Goal: Task Accomplishment & Management: Manage account settings

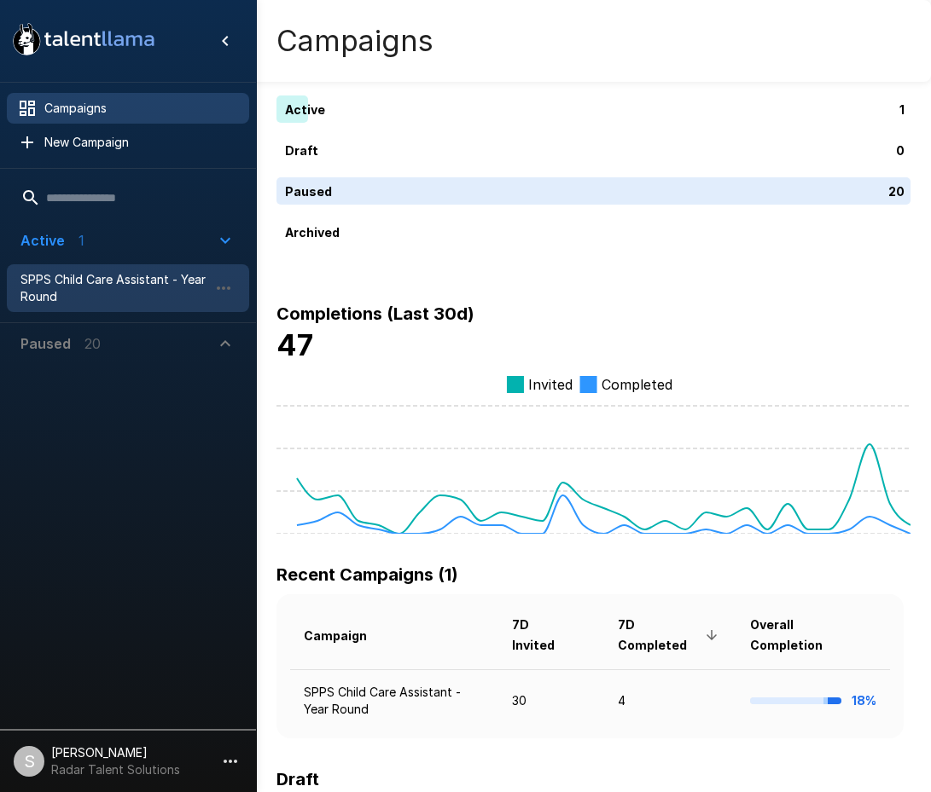
click at [83, 282] on span "SPPS Child Care Assistant - Year Round" at bounding box center [114, 288] width 188 height 34
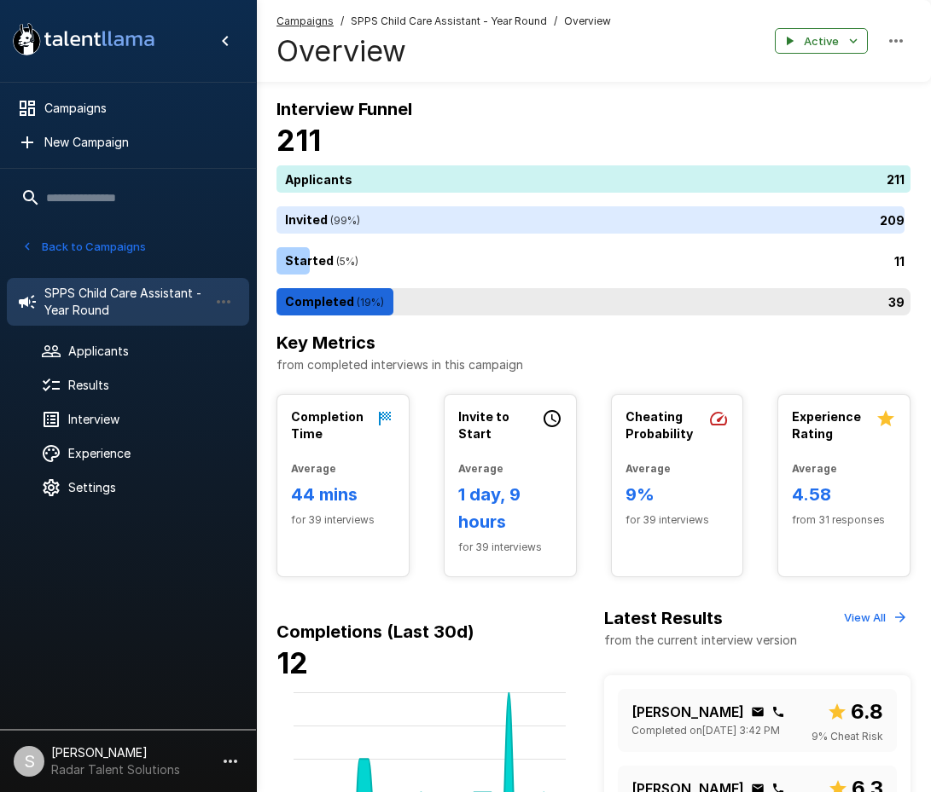
click at [316, 303] on div "39" at bounding box center [596, 301] width 641 height 27
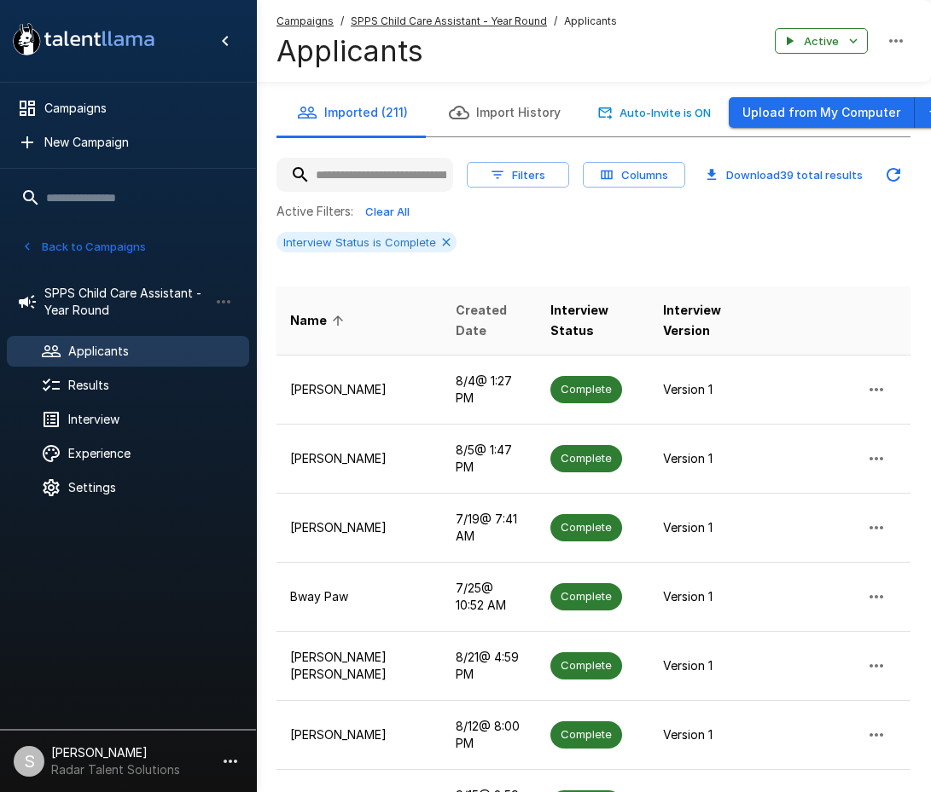
click at [456, 319] on span "Created Date" at bounding box center [490, 320] width 68 height 41
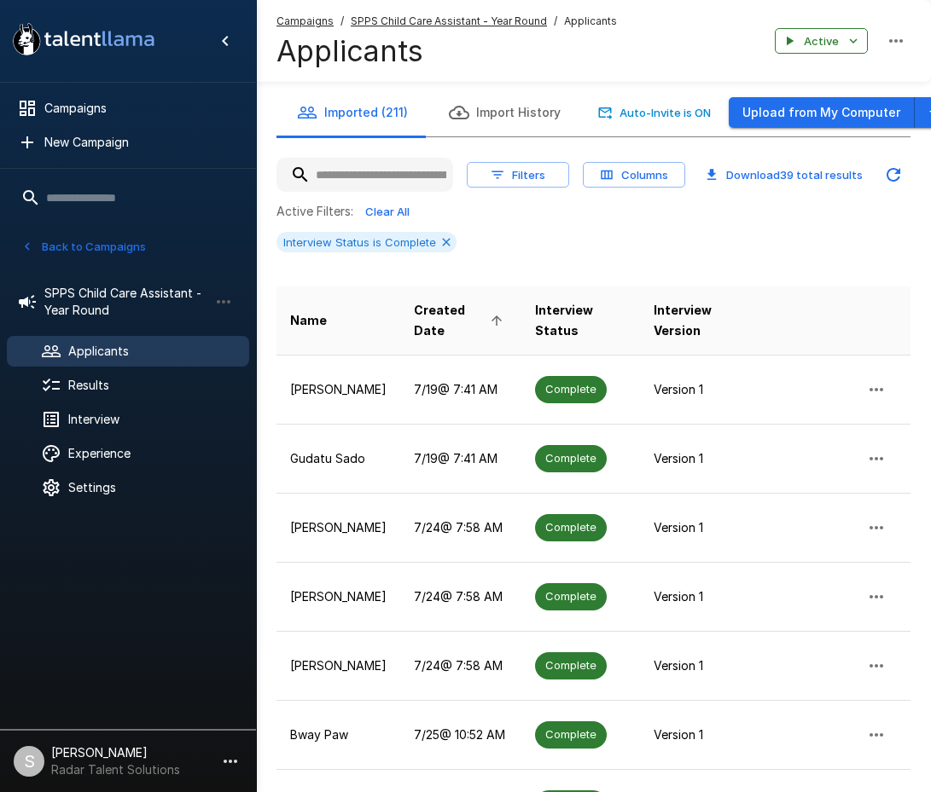
click at [421, 354] on th "Created Date" at bounding box center [460, 321] width 121 height 69
click at [426, 316] on span "Created Date" at bounding box center [461, 320] width 94 height 41
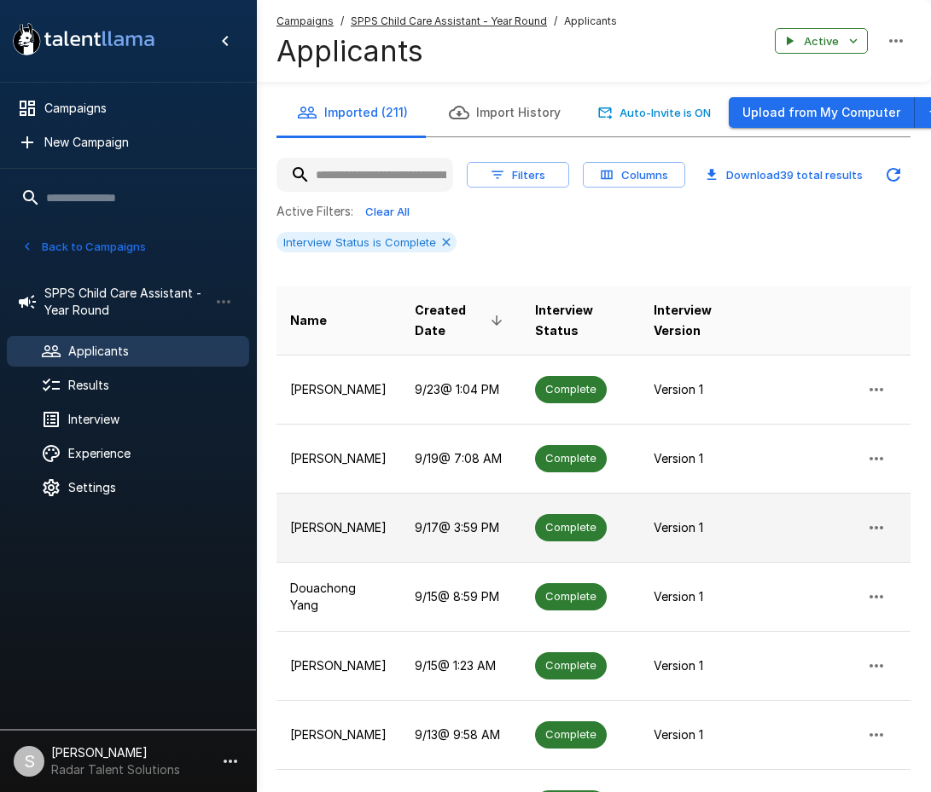
click at [566, 528] on span "Complete" at bounding box center [571, 527] width 72 height 16
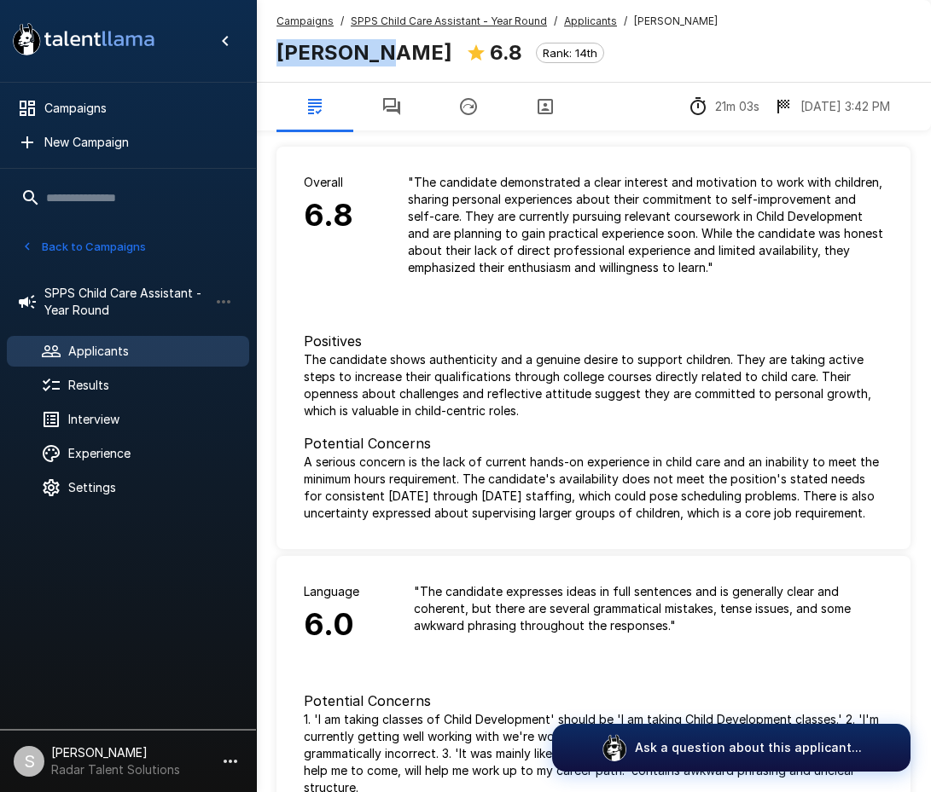
drag, startPoint x: 376, startPoint y: 54, endPoint x: 279, endPoint y: 53, distance: 97.2
click at [279, 53] on b "[PERSON_NAME]" at bounding box center [364, 52] width 176 height 25
copy b "[PERSON_NAME]"
click at [415, 316] on div "Positives The candidate shows authenticity and a genuine desire to support chil…" at bounding box center [593, 427] width 634 height 246
click at [390, 112] on icon "button" at bounding box center [391, 106] width 17 height 17
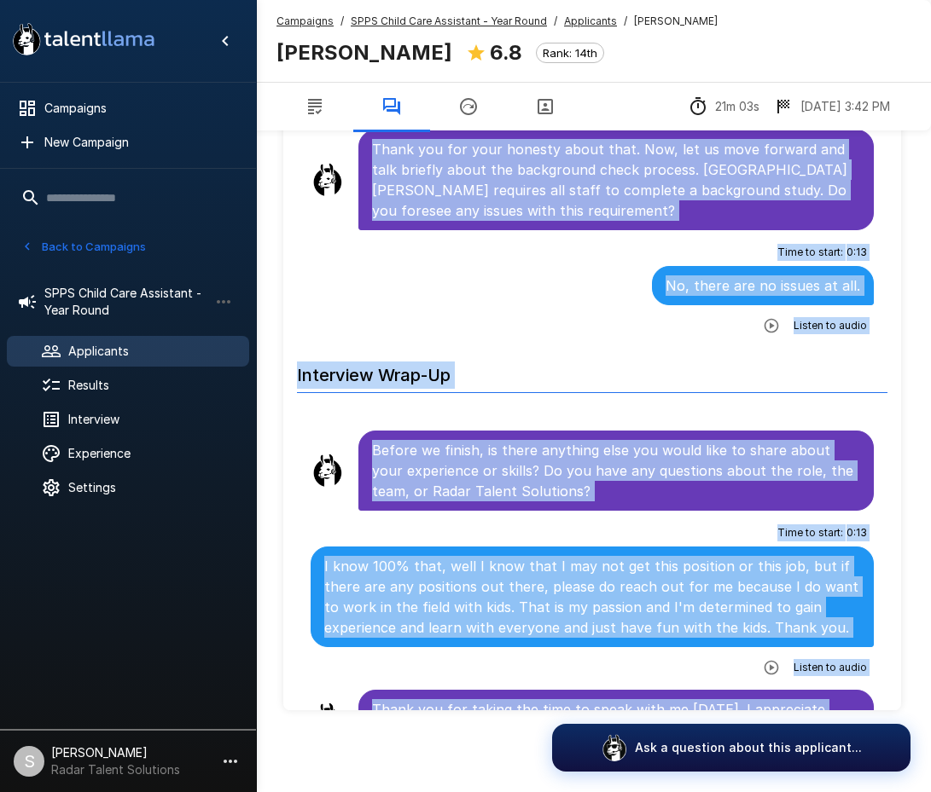
scroll to position [4566, 0]
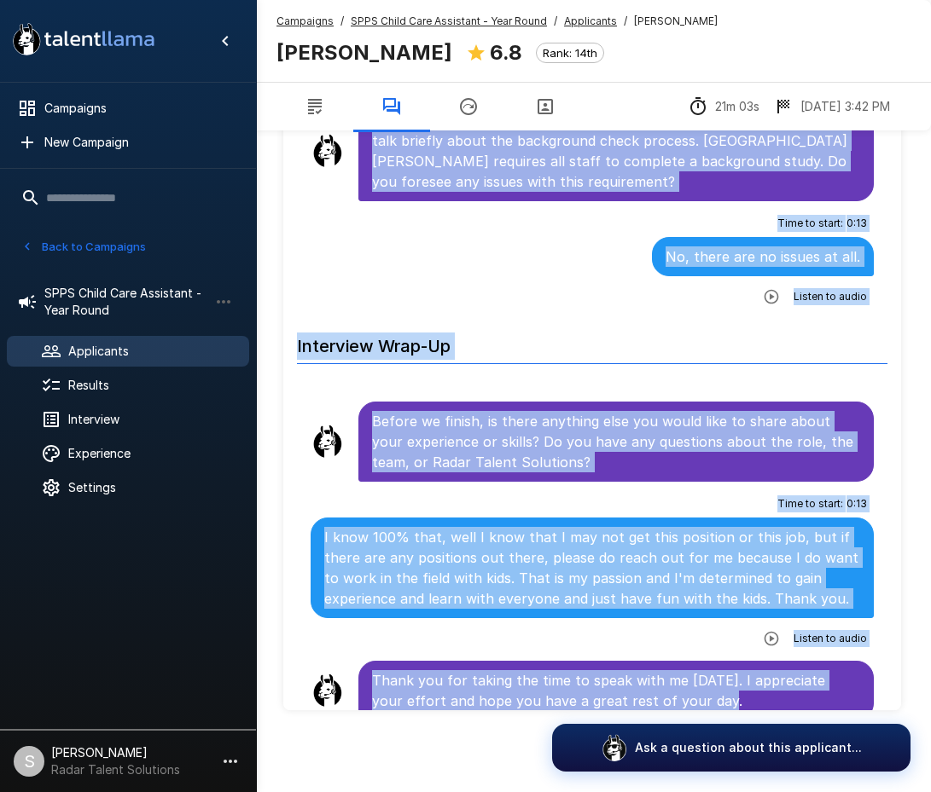
drag, startPoint x: 372, startPoint y: 301, endPoint x: 733, endPoint y: 694, distance: 533.7
click at [606, 319] on h6 "Interview Wrap-Up" at bounding box center [592, 341] width 590 height 45
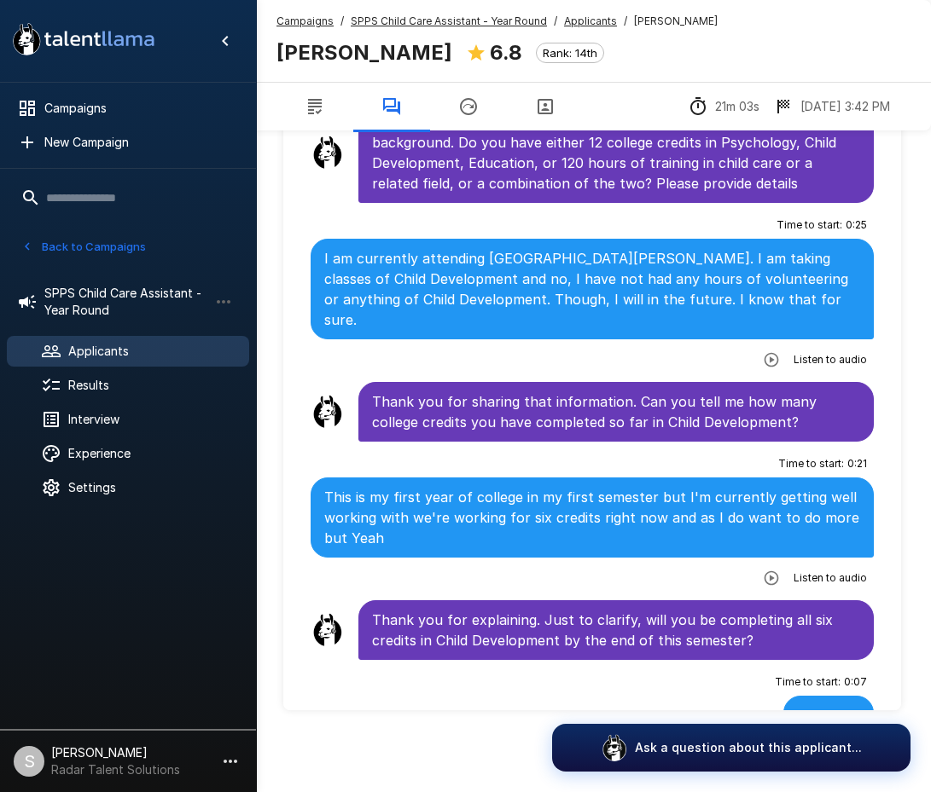
scroll to position [643, 0]
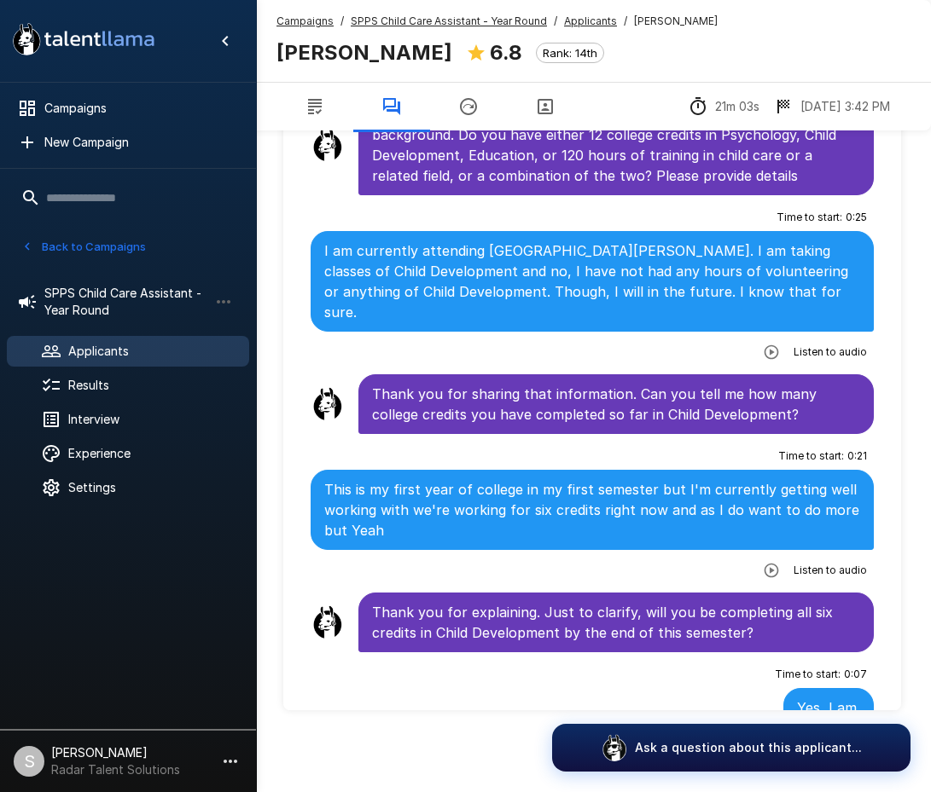
click at [763, 344] on icon "button" at bounding box center [771, 352] width 17 height 17
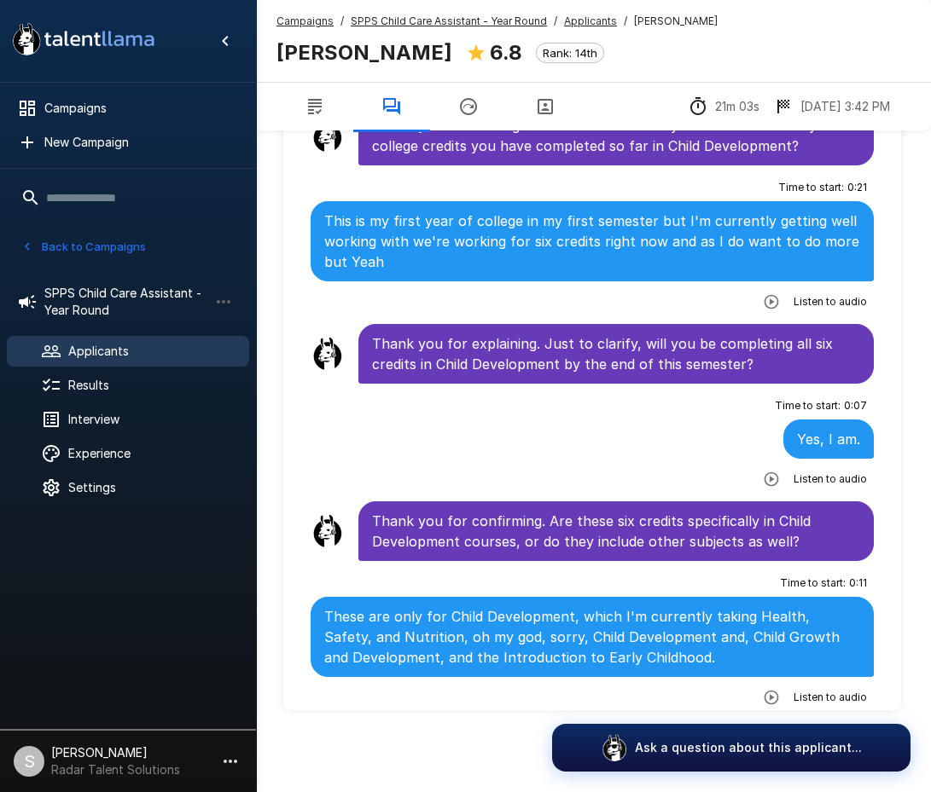
scroll to position [1070, 0]
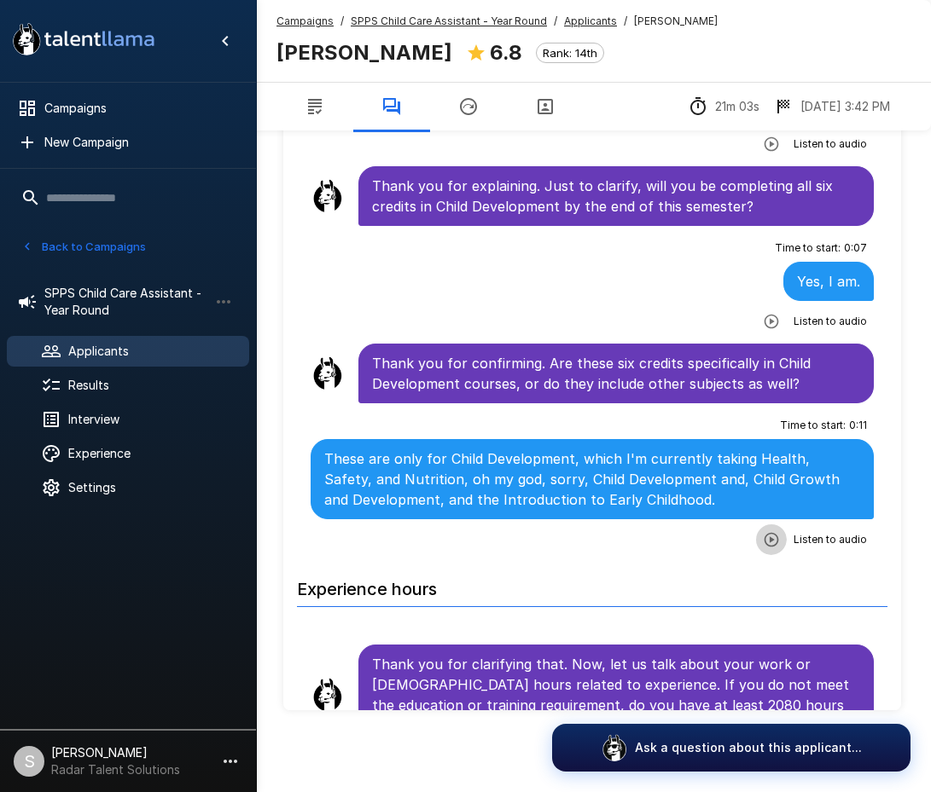
click at [763, 531] on icon "button" at bounding box center [771, 539] width 17 height 17
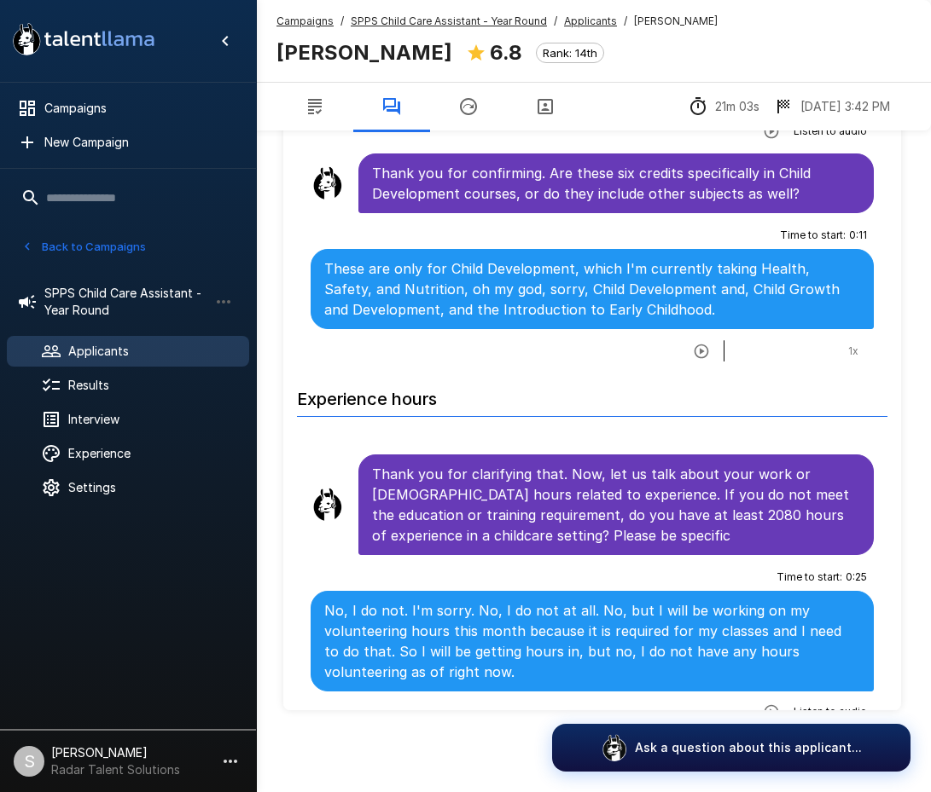
scroll to position [1326, 0]
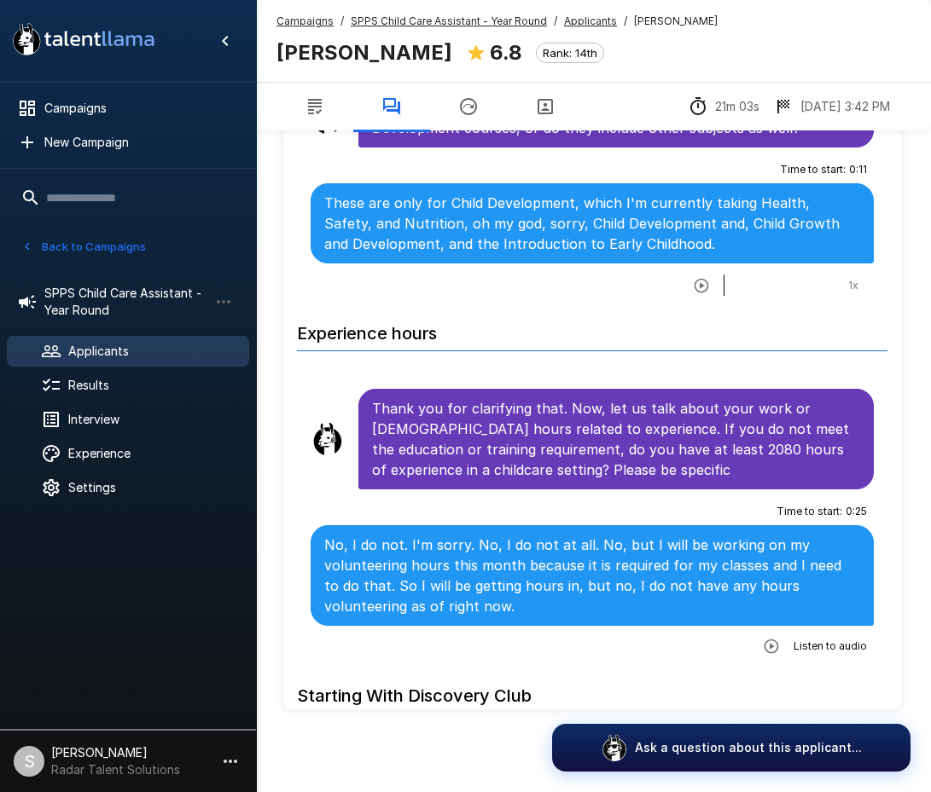
click at [589, 94] on div "21m 03s [DATE] 3:42 PM" at bounding box center [593, 106] width 675 height 49
